Goal: Information Seeking & Learning: Learn about a topic

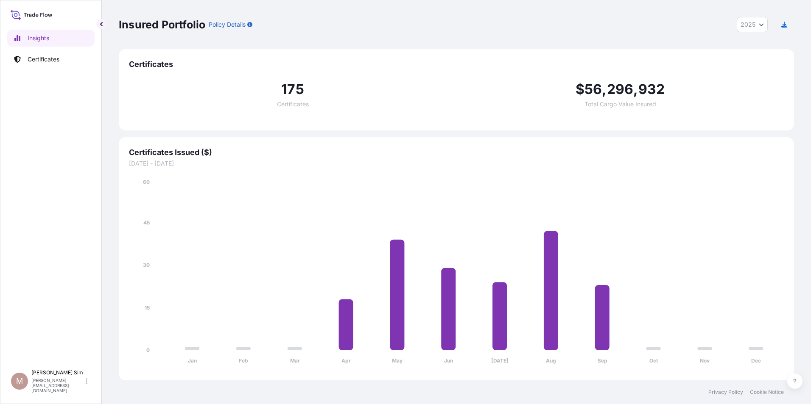
click at [760, 23] on icon "Year Selector" at bounding box center [761, 24] width 5 height 5
click at [757, 58] on div "2024" at bounding box center [752, 61] width 24 height 15
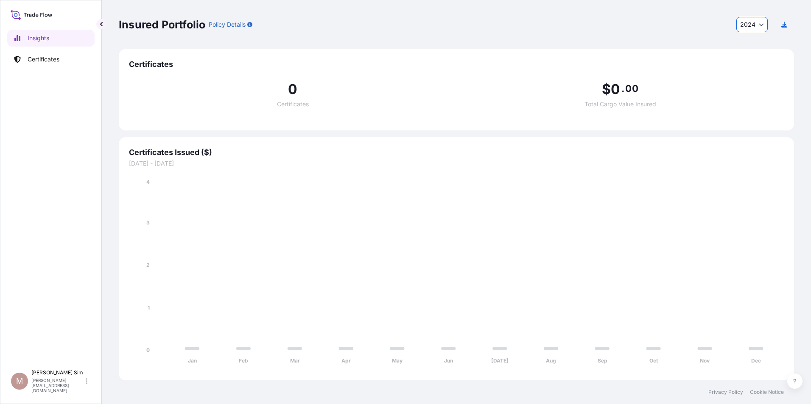
click at [757, 24] on button "2024" at bounding box center [751, 24] width 31 height 15
click at [757, 41] on div "2025" at bounding box center [752, 46] width 24 height 15
select select "2025"
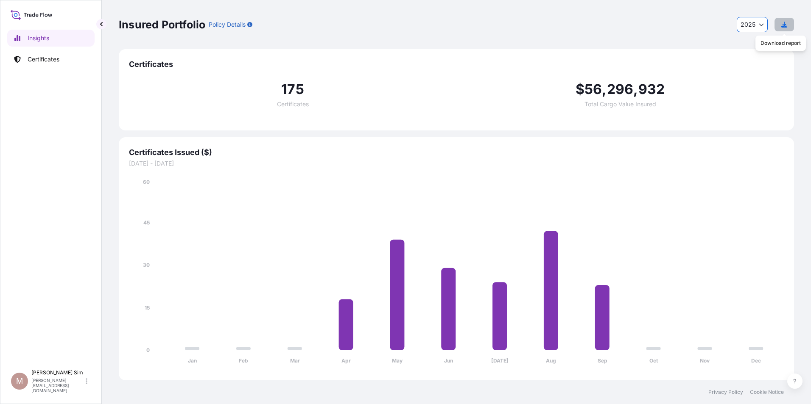
click at [785, 25] on icon "button" at bounding box center [784, 25] width 6 height 6
